Goal: Task Accomplishment & Management: Manage account settings

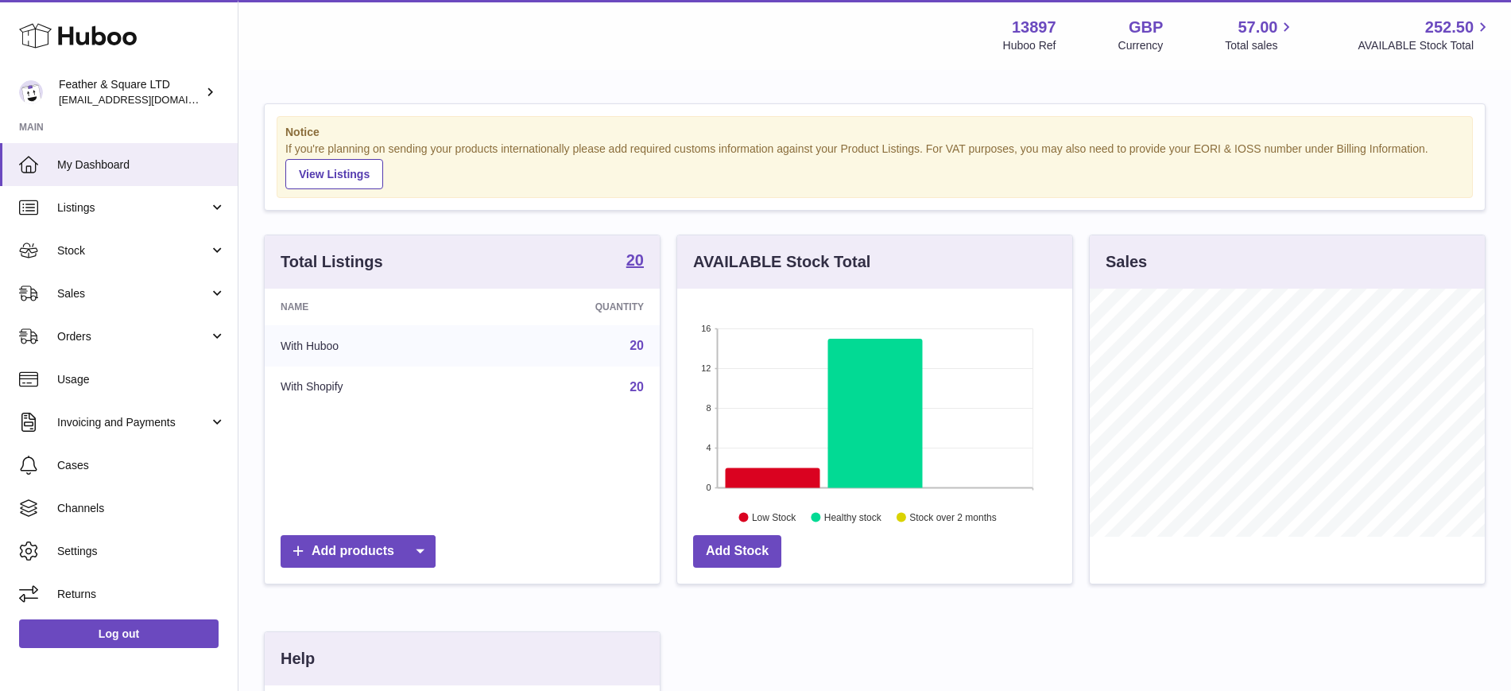
scroll to position [248, 395]
click at [99, 219] on link "Listings" at bounding box center [119, 207] width 238 height 43
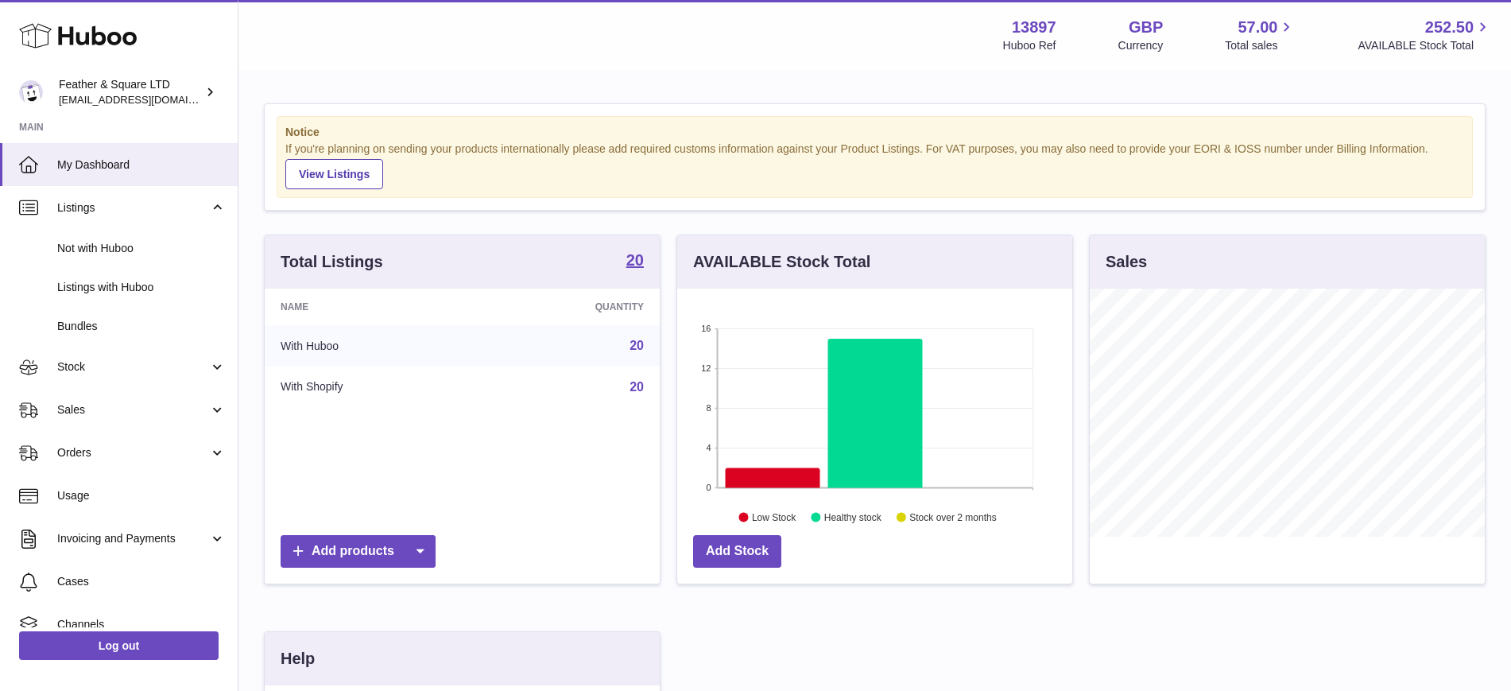
click at [106, 251] on span "Not with Huboo" at bounding box center [141, 248] width 169 height 15
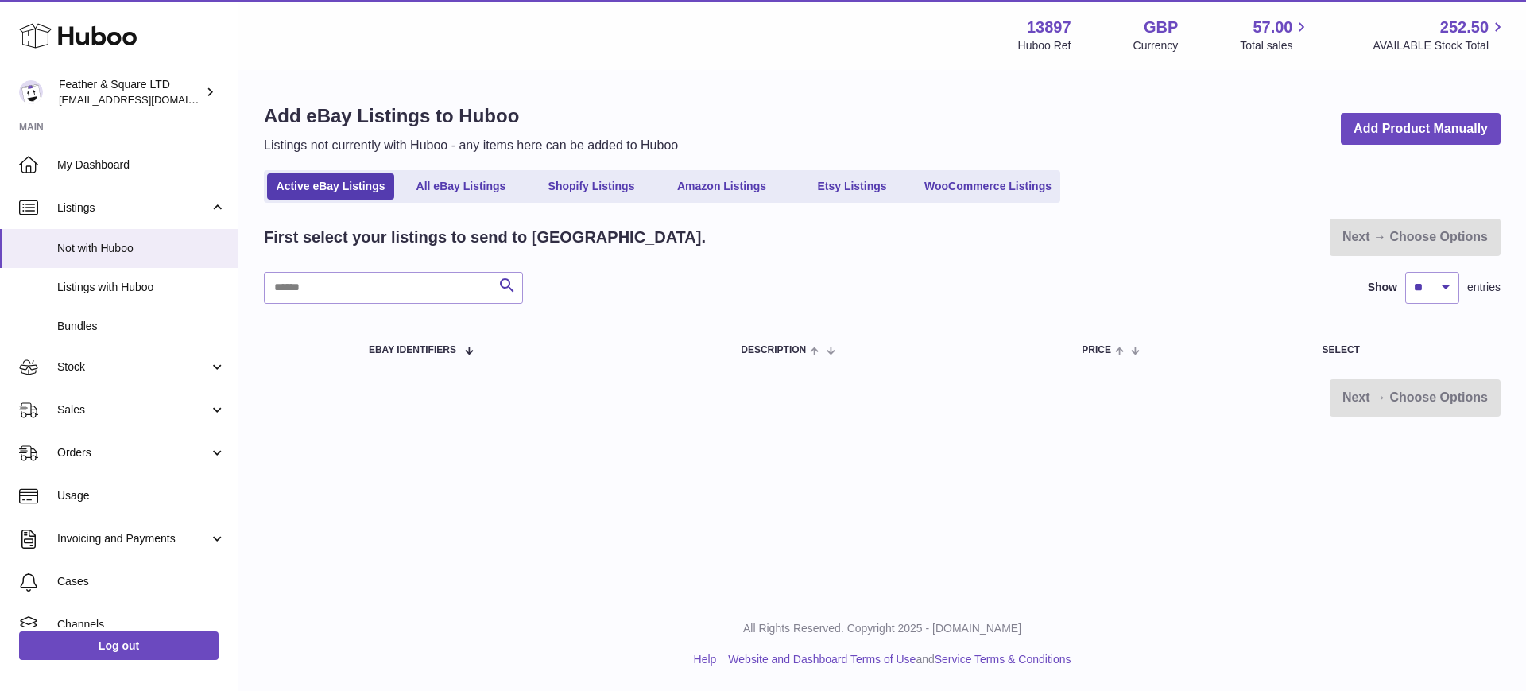
click at [712, 190] on link "Amazon Listings" at bounding box center [721, 186] width 127 height 26
